Goal: Find specific page/section: Find specific page/section

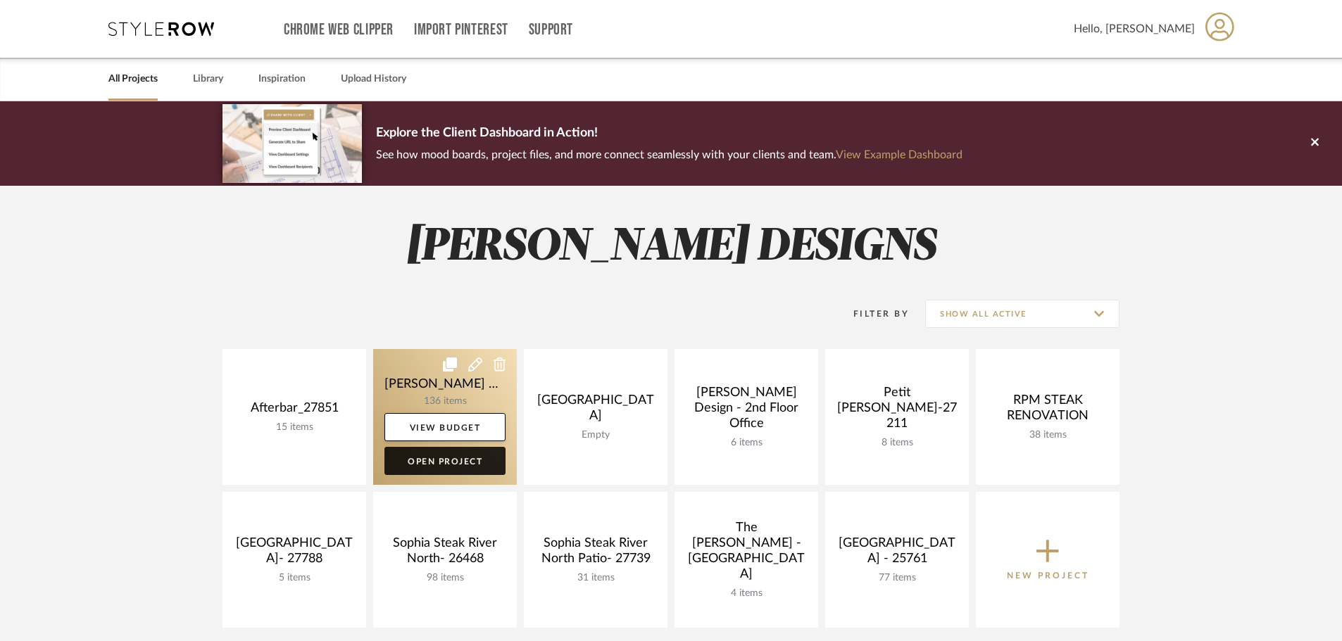
drag, startPoint x: 465, startPoint y: 458, endPoint x: 476, endPoint y: 456, distance: 10.8
click at [465, 458] on link "Open Project" at bounding box center [444, 461] width 121 height 28
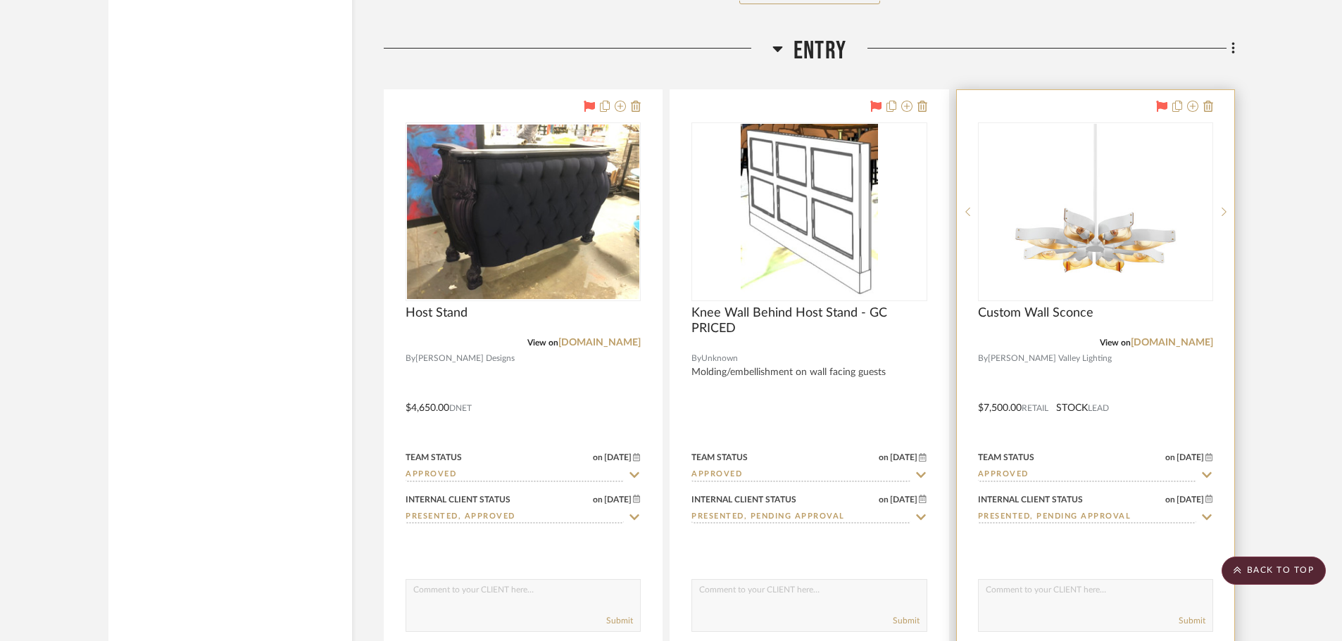
scroll to position [8377, 0]
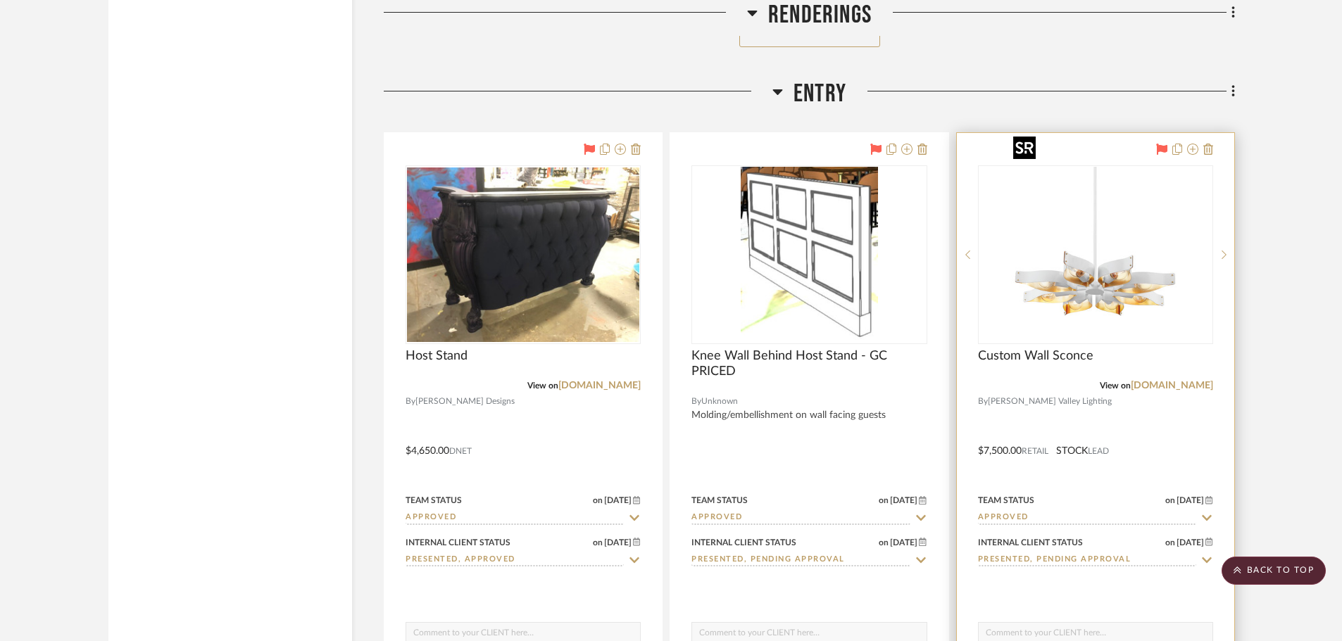
click at [1117, 249] on img "0" at bounding box center [1095, 255] width 176 height 176
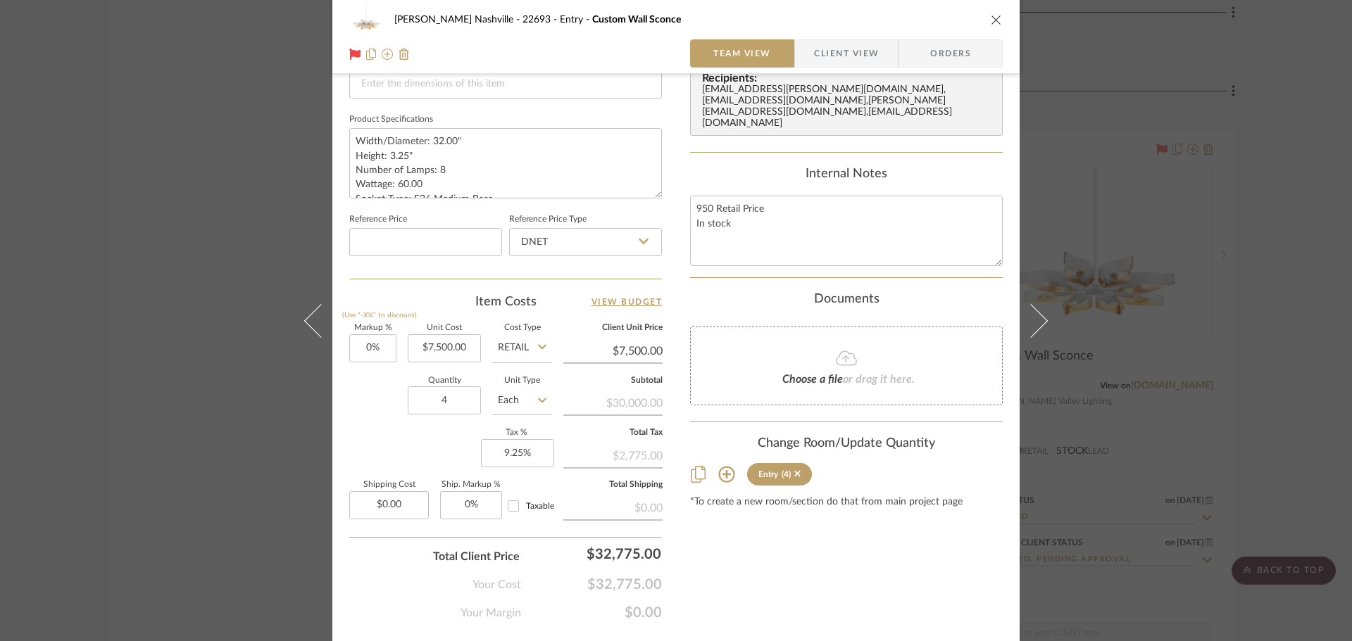
scroll to position [634, 0]
click at [246, 222] on div "Alla Vita Nashville - 22693 Entry Custom Wall Sconce Team View Client View Orde…" at bounding box center [676, 320] width 1352 height 641
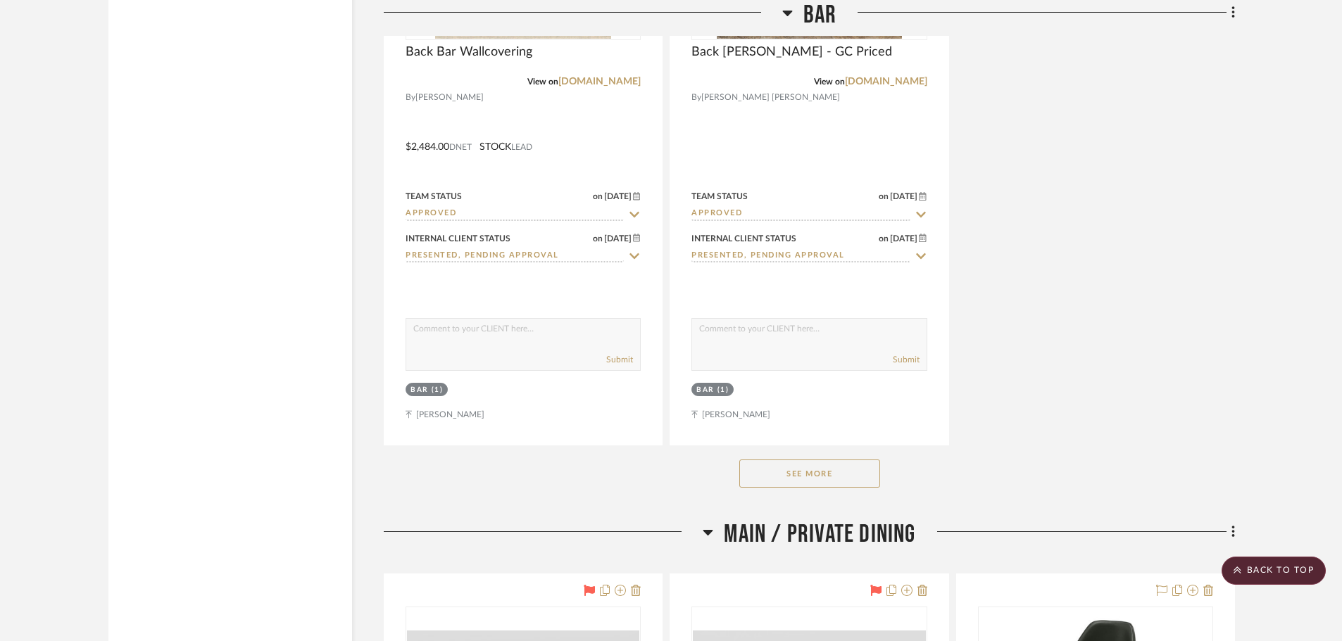
scroll to position [10771, 0]
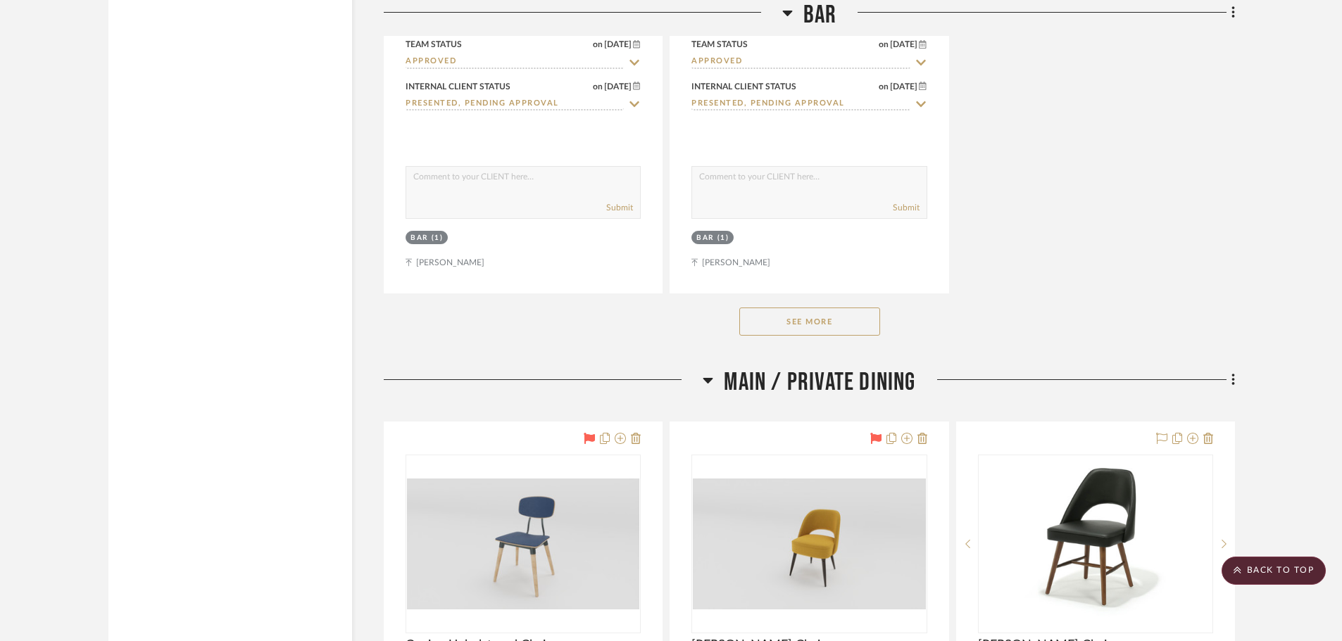
click at [821, 308] on button "See More" at bounding box center [809, 322] width 141 height 28
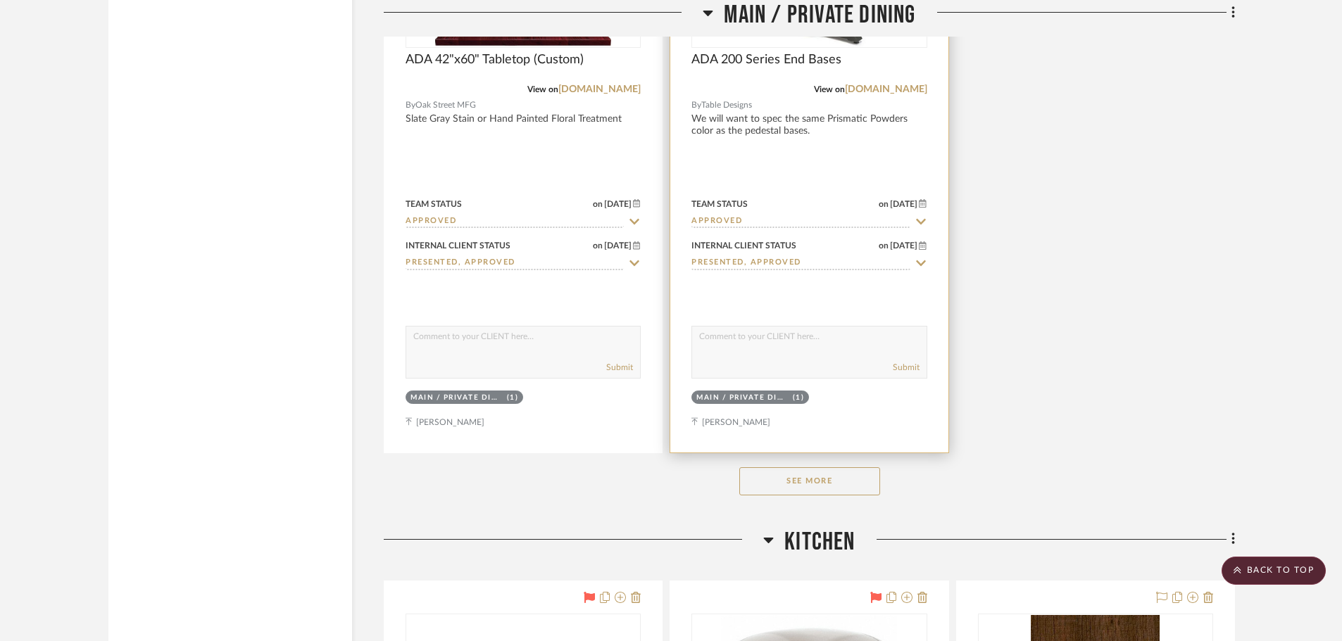
scroll to position [13868, 0]
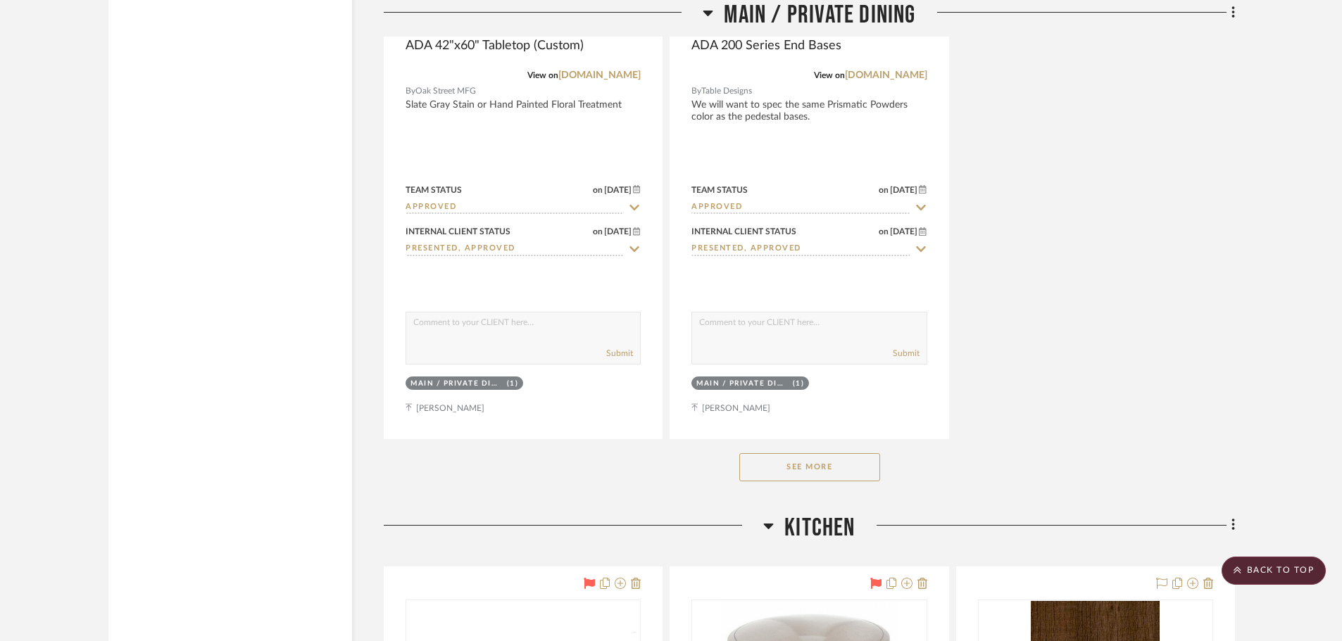
click at [809, 453] on button "See More" at bounding box center [809, 467] width 141 height 28
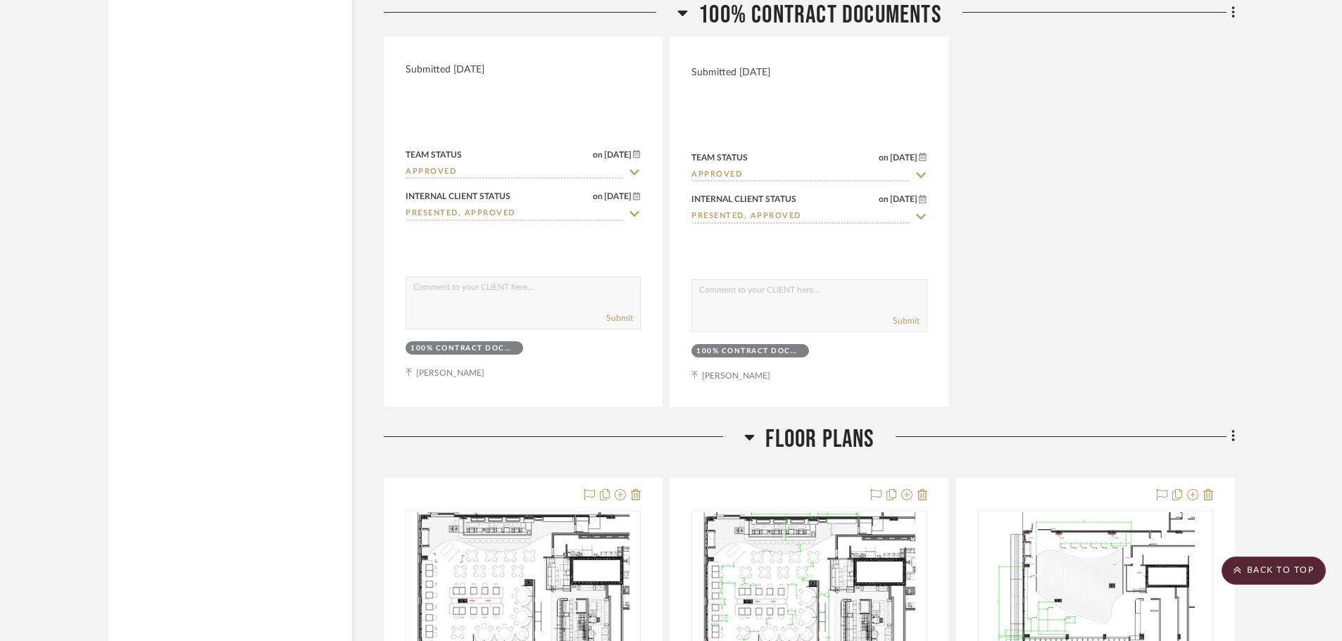
scroll to position [0, 0]
